Goal: Find specific page/section: Find specific page/section

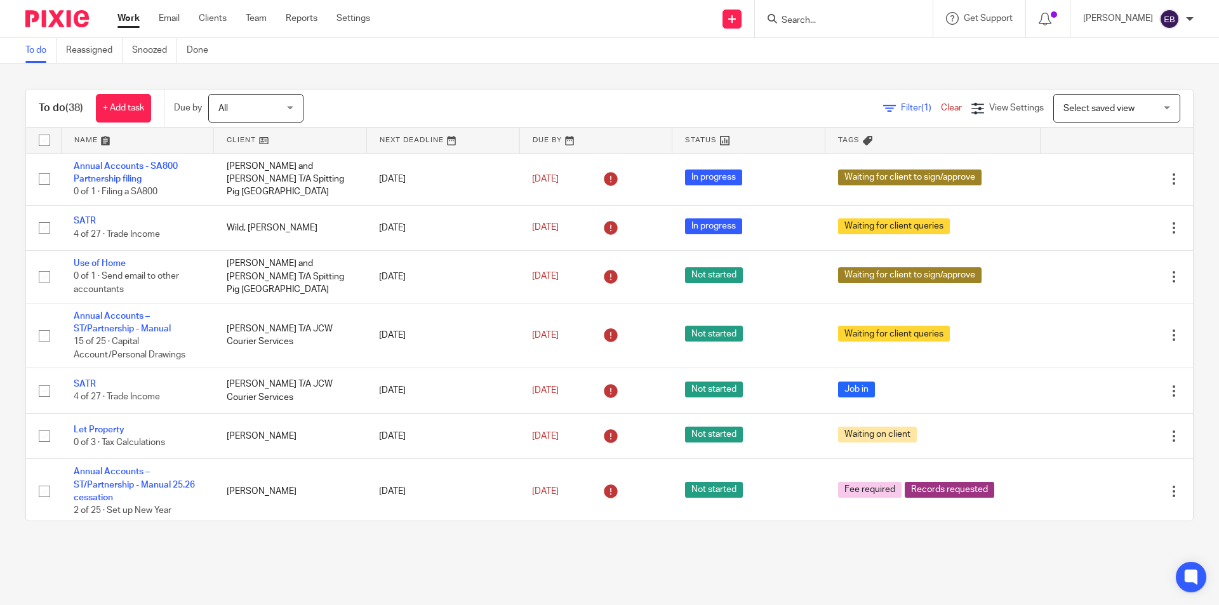
click at [828, 25] on input "Search" at bounding box center [837, 20] width 114 height 11
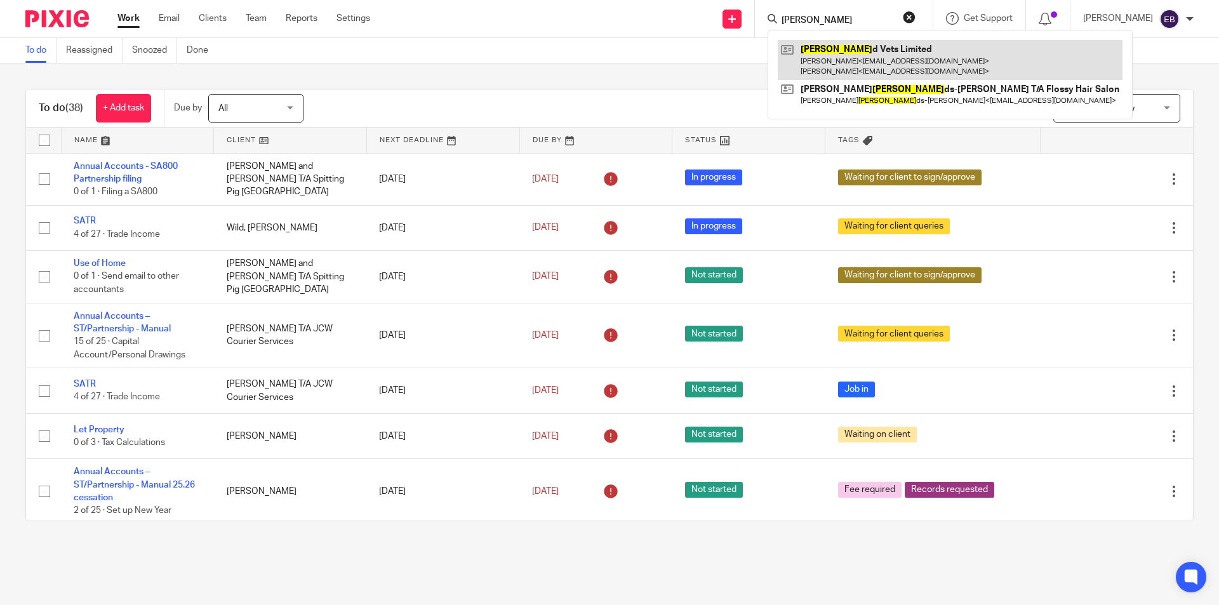
type input "bowlan"
click at [857, 50] on link at bounding box center [950, 59] width 345 height 39
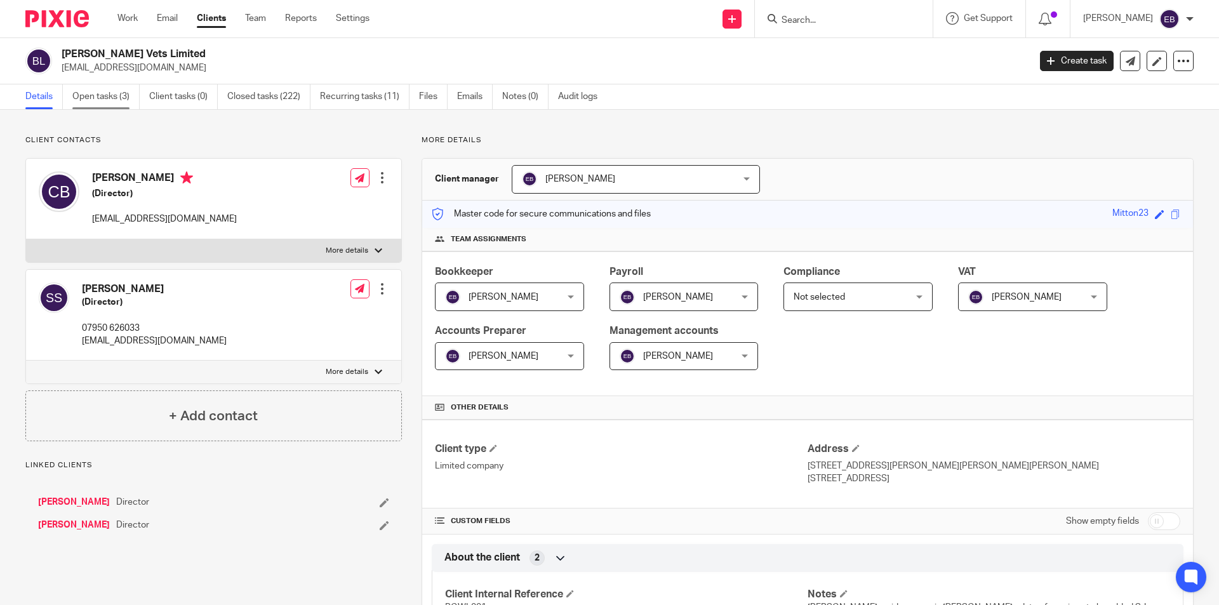
click at [110, 101] on link "Open tasks (3)" at bounding box center [105, 96] width 67 height 25
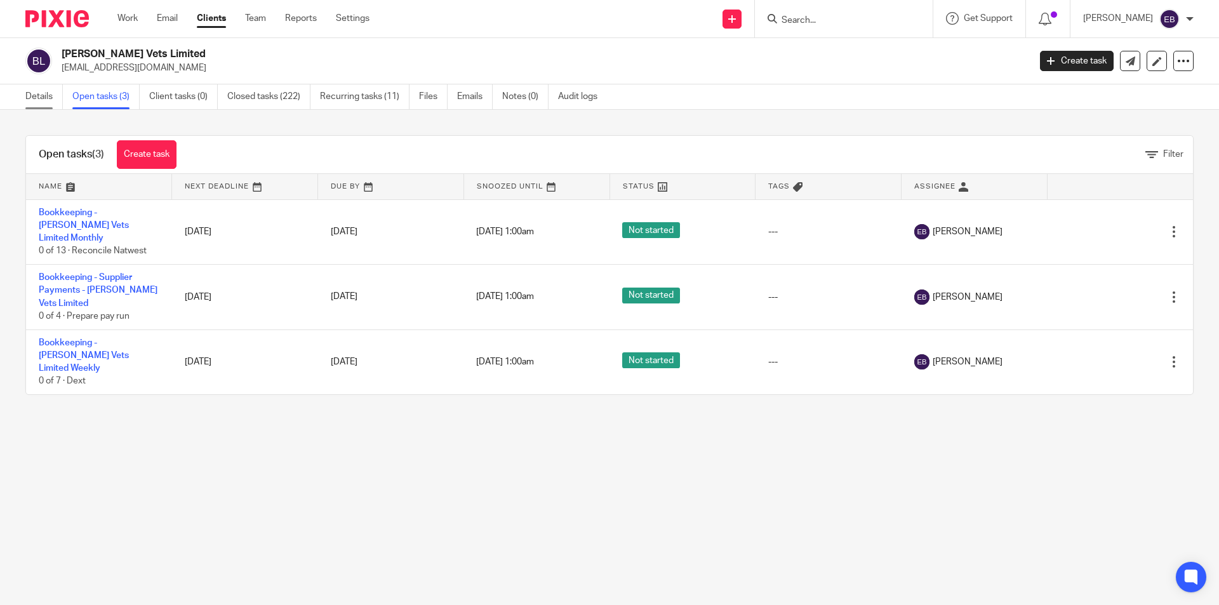
click at [51, 95] on link "Details" at bounding box center [43, 96] width 37 height 25
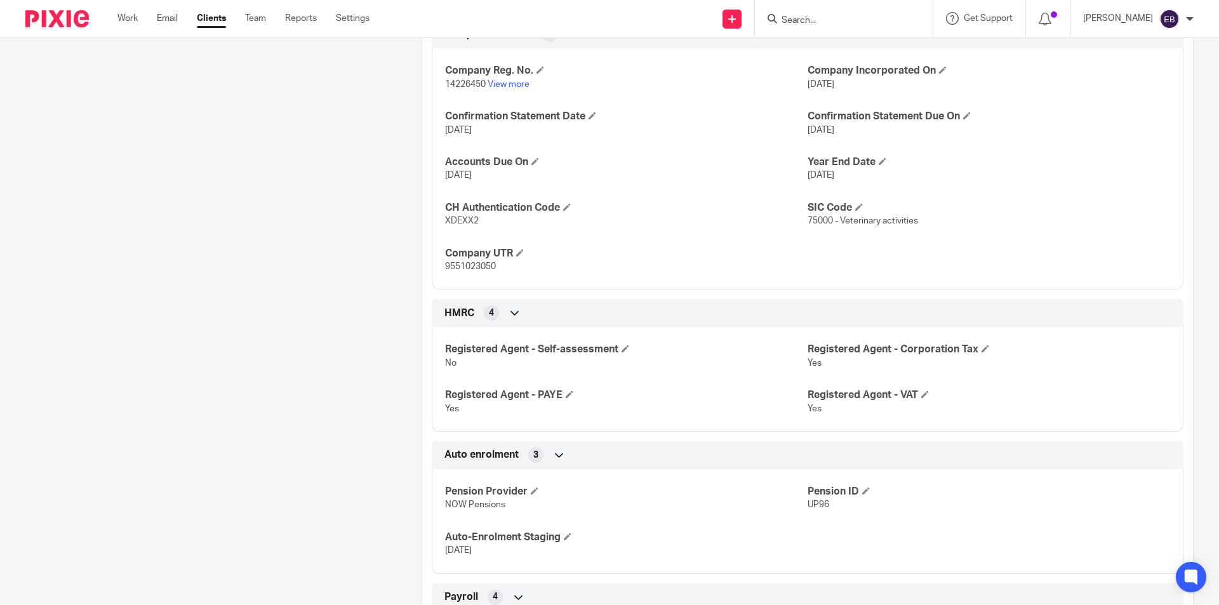
scroll to position [698, 0]
